Goal: Transaction & Acquisition: Purchase product/service

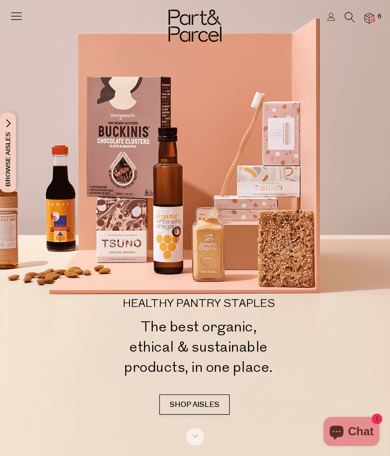
click at [365, 24] on img at bounding box center [369, 18] width 10 height 11
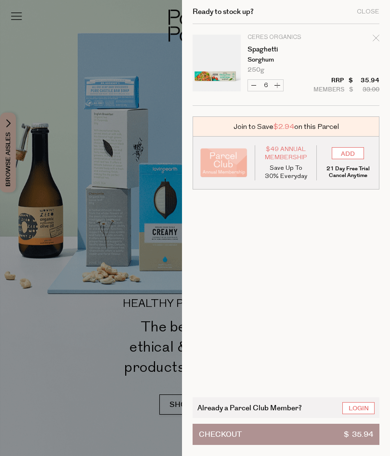
click at [248, 87] on button "Decrease Spaghetti" at bounding box center [254, 85] width 12 height 11
type input "5"
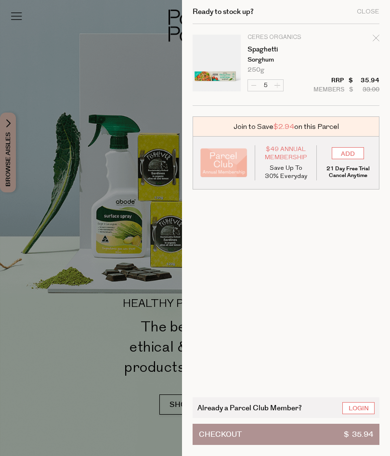
click at [250, 88] on form "Image Product Total Qty Ceres Organics Spaghetti Sorghum 250g Only 18 Available…" at bounding box center [286, 65] width 187 height 82
click at [248, 86] on button "Decrease Spaghetti" at bounding box center [254, 85] width 12 height 11
type input "4"
click at [251, 86] on form "Image Product Total Qty Ceres Organics Spaghetti Sorghum 250g Only 18 Available…" at bounding box center [286, 65] width 187 height 82
click at [248, 86] on button "Decrease Spaghetti" at bounding box center [254, 85] width 12 height 11
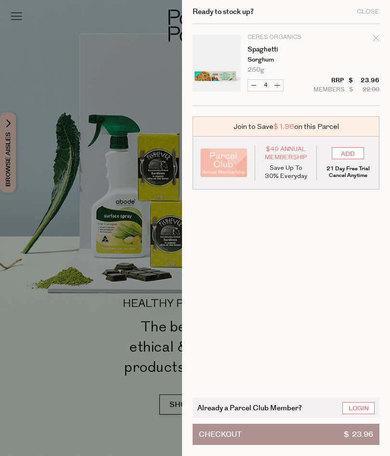
type input "3"
click at [246, 85] on form "Image Product Total Qty Ceres Organics Spaghetti Sorghum 250g Only 18 Available…" at bounding box center [286, 65] width 187 height 82
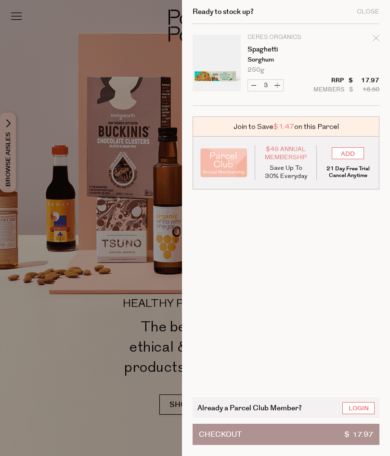
click at [251, 85] on button "Decrease Spaghetti" at bounding box center [254, 85] width 12 height 11
type input "2"
click at [250, 86] on button "Decrease Spaghetti" at bounding box center [254, 85] width 12 height 11
type input "1"
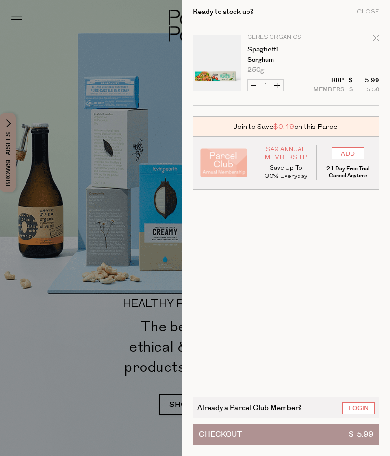
click at [253, 87] on button "Decrease Spaghetti" at bounding box center [254, 85] width 12 height 11
type input "0"
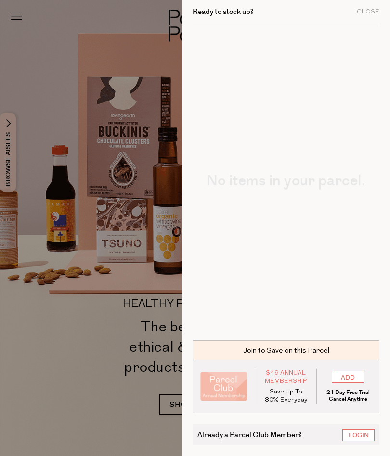
click at [366, 13] on div "Close" at bounding box center [368, 12] width 23 height 6
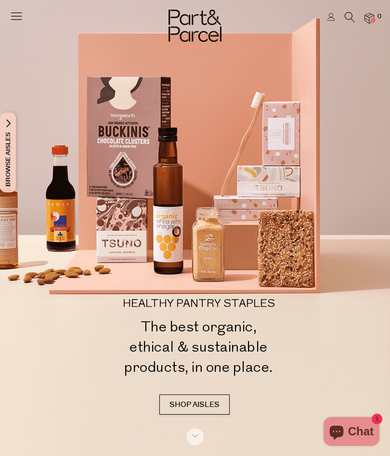
click at [315, 334] on h2 "The best organic, ethical & sustainable products, in one place." at bounding box center [199, 347] width 354 height 61
